Goal: Transaction & Acquisition: Subscribe to service/newsletter

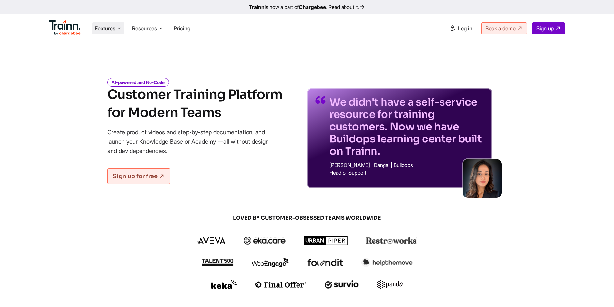
click at [113, 27] on span "Features" at bounding box center [105, 28] width 21 height 7
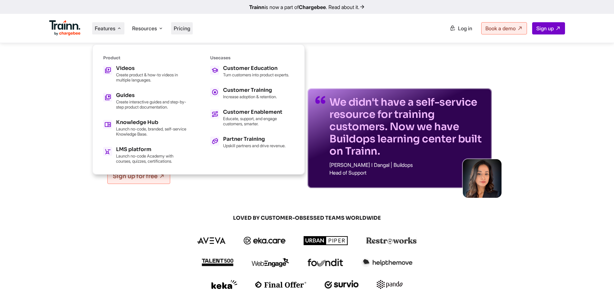
click at [189, 28] on span "Pricing" at bounding box center [182, 28] width 16 height 6
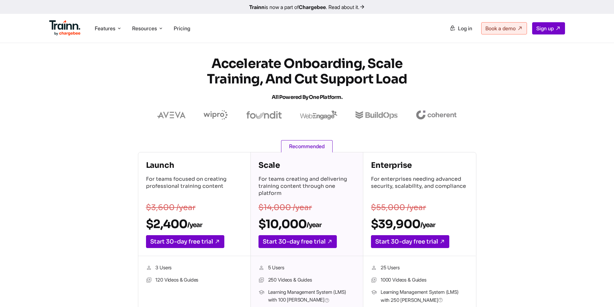
scroll to position [140, 0]
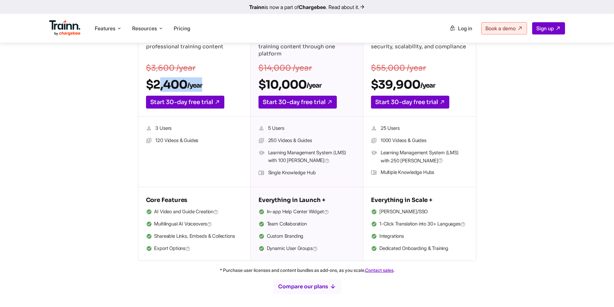
drag, startPoint x: 212, startPoint y: 86, endPoint x: 150, endPoint y: 90, distance: 61.6
click at [150, 90] on h2 "$2,400 /year" at bounding box center [194, 84] width 97 height 15
click at [151, 90] on h2 "$2,400 /year" at bounding box center [194, 84] width 97 height 15
click at [153, 86] on h2 "$2,400 /year" at bounding box center [194, 84] width 97 height 15
drag, startPoint x: 154, startPoint y: 85, endPoint x: 225, endPoint y: 86, distance: 71.2
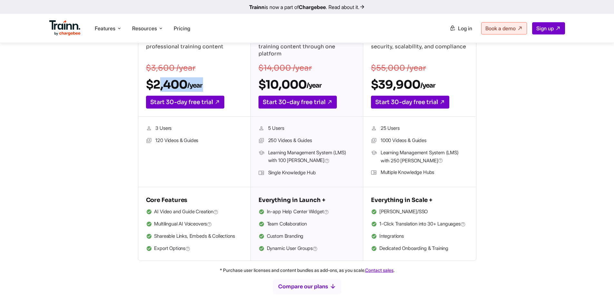
click at [225, 86] on h2 "$2,400 /year" at bounding box center [194, 84] width 97 height 15
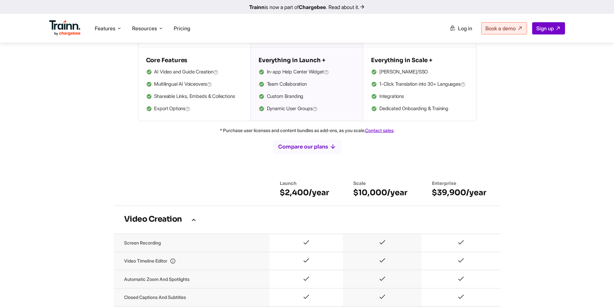
scroll to position [419, 0]
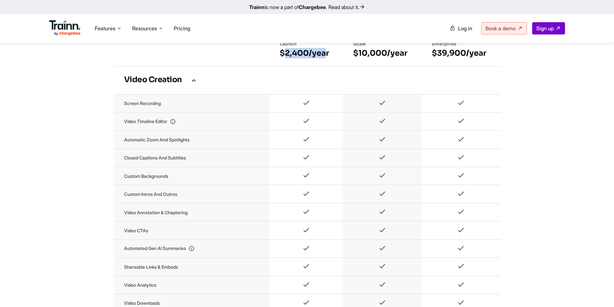
drag, startPoint x: 289, startPoint y: 60, endPoint x: 326, endPoint y: 63, distance: 36.8
click at [326, 58] on h6 "$2,400/year" at bounding box center [306, 53] width 53 height 10
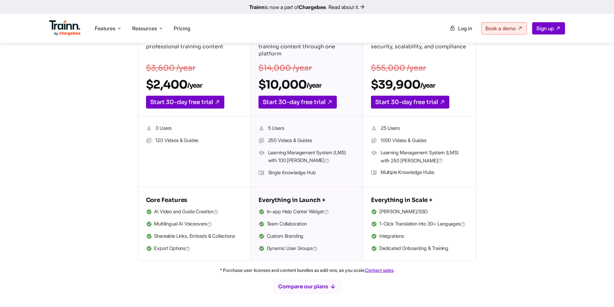
scroll to position [0, 0]
